Goal: Transaction & Acquisition: Book appointment/travel/reservation

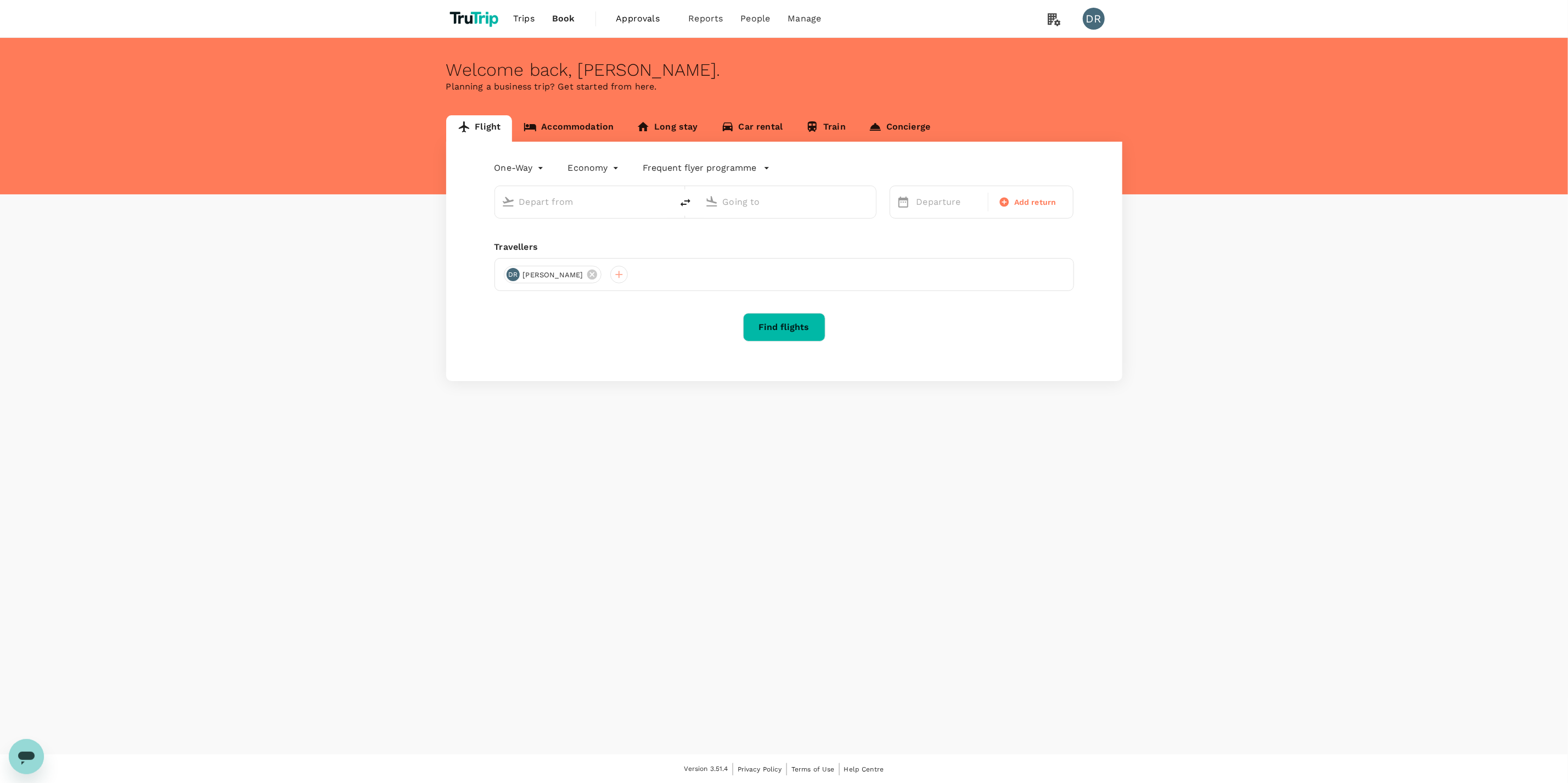
type input "business"
type input "Tokyo Intl (HND)"
type input "Shanghai Pudong Intl (PVG)"
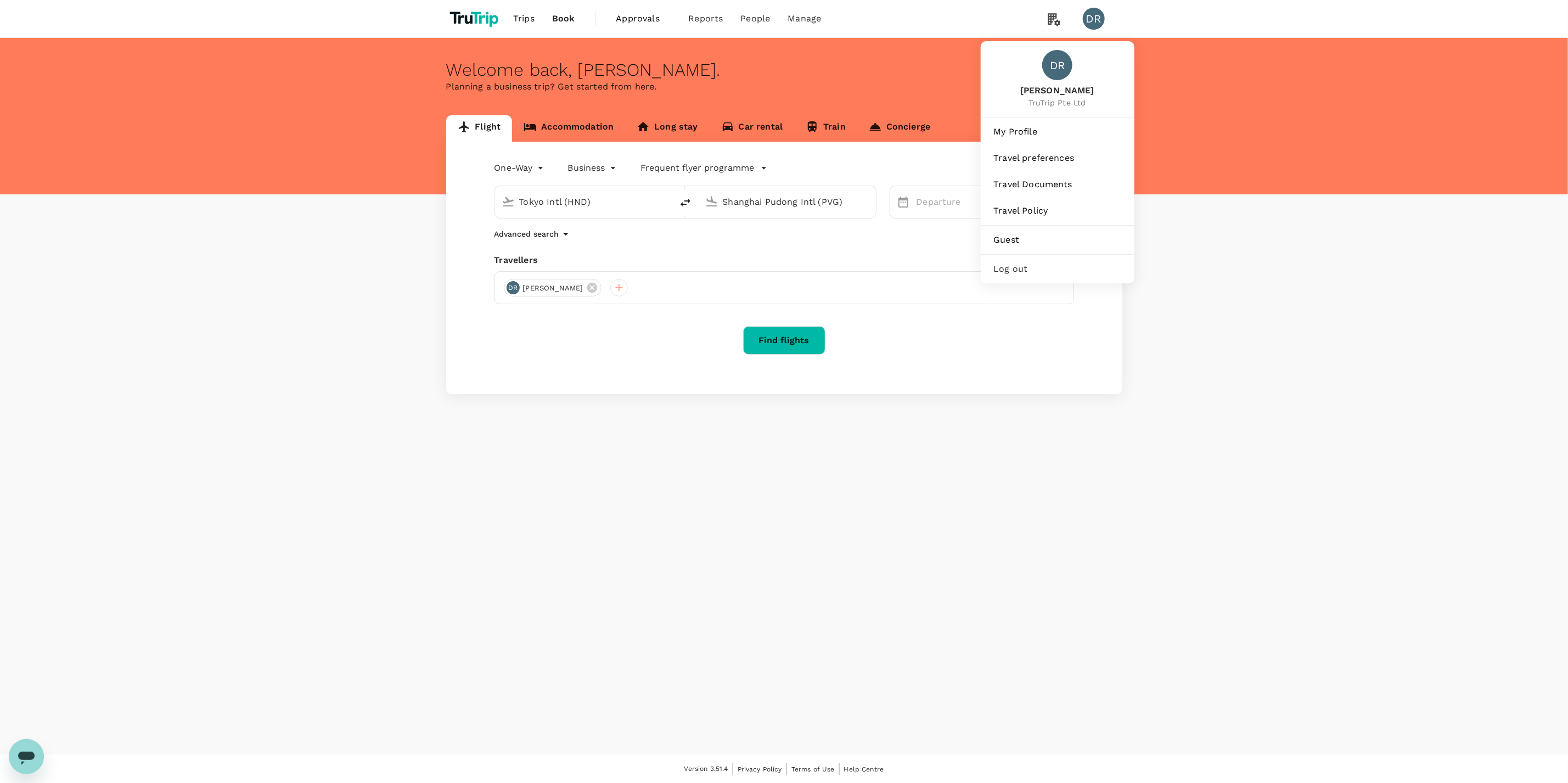
click at [1093, 20] on div "DR" at bounding box center [1094, 19] width 22 height 22
click at [1012, 267] on span "Log out" at bounding box center [1057, 269] width 127 height 13
